Goal: Information Seeking & Learning: Learn about a topic

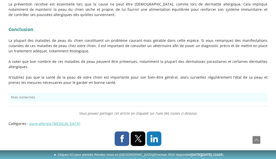
scroll to position [1781, 0]
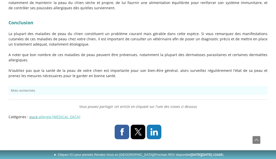
click at [32, 115] on link "puce" at bounding box center [33, 117] width 8 height 5
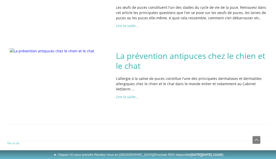
scroll to position [294, 0]
click at [126, 97] on link "Lire la suite..." at bounding box center [127, 97] width 23 height 5
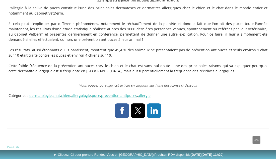
scroll to position [265, 0]
